Goal: Information Seeking & Learning: Learn about a topic

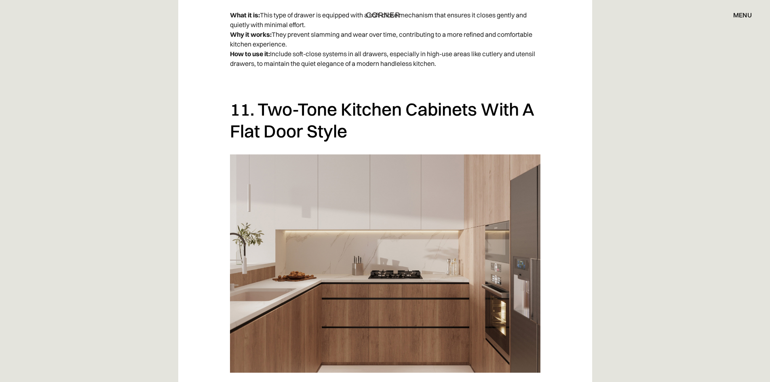
scroll to position [4122, 0]
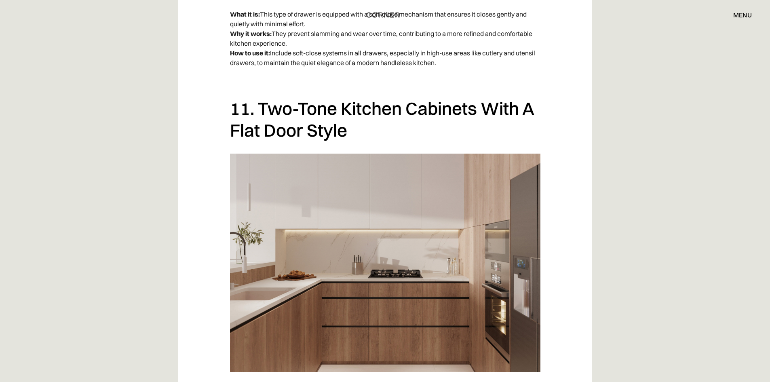
click at [361, 112] on h2 "11. Two-Tone Kitchen Cabinets With A Flat Door Style" at bounding box center [385, 119] width 310 height 44
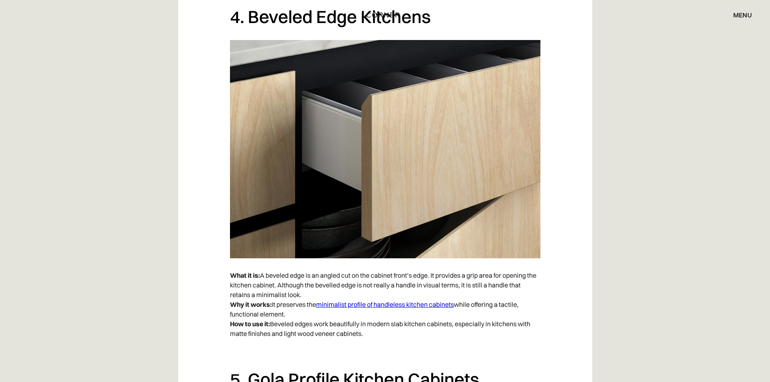
scroll to position [1697, 0]
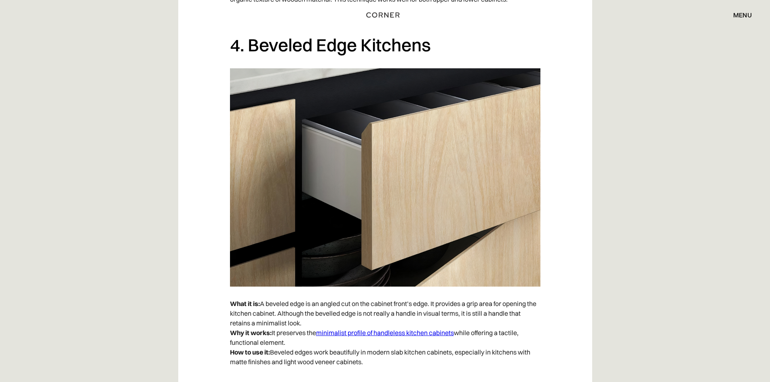
drag, startPoint x: 403, startPoint y: 332, endPoint x: 134, endPoint y: 278, distance: 274.1
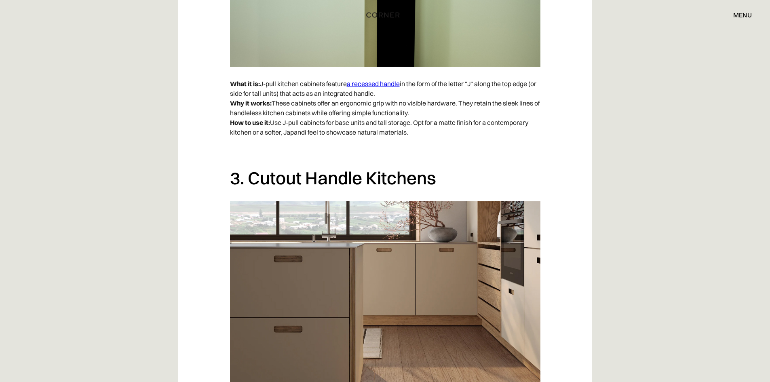
scroll to position [1212, 0]
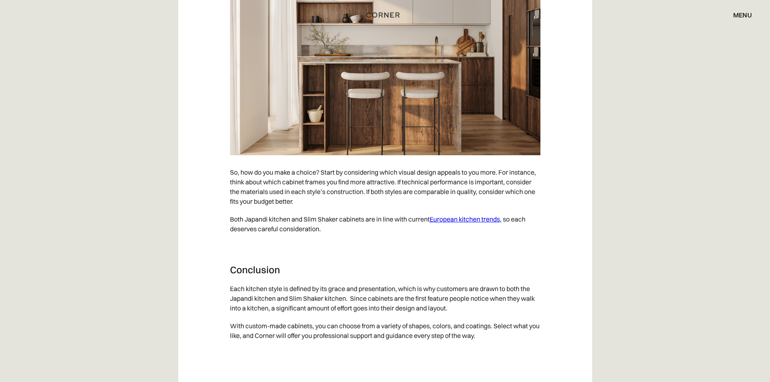
scroll to position [4162, 0]
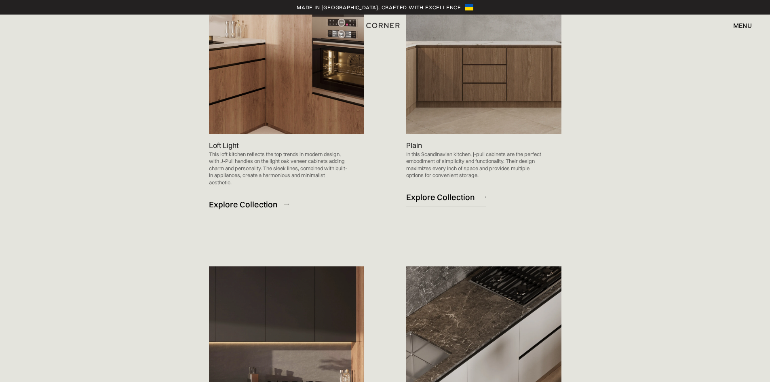
scroll to position [566, 0]
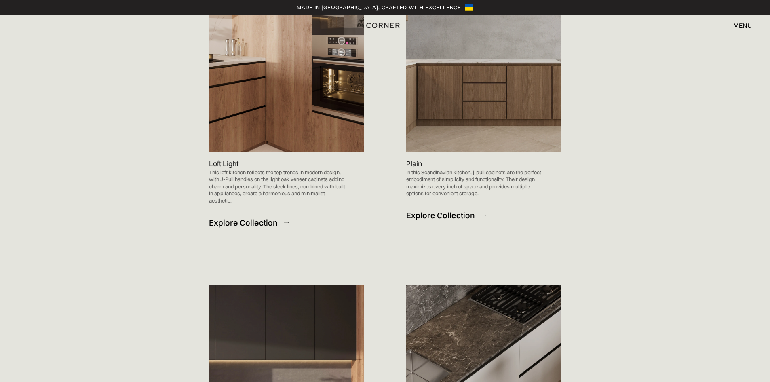
click at [246, 219] on div "Explore Collection" at bounding box center [243, 222] width 69 height 11
click at [249, 217] on div "Explore Collection" at bounding box center [243, 222] width 69 height 11
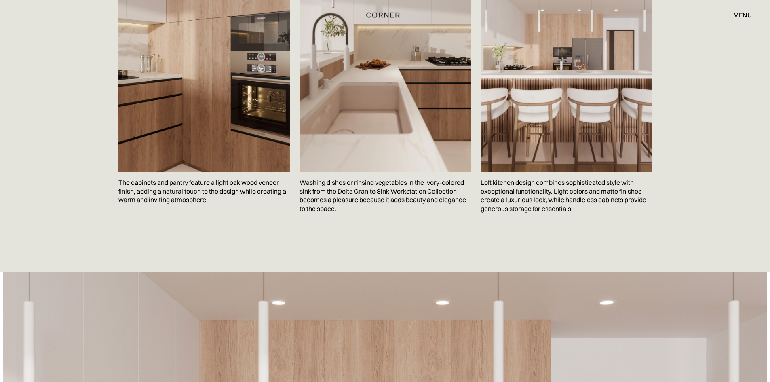
scroll to position [1617, 0]
